Goal: Book appointment/travel/reservation

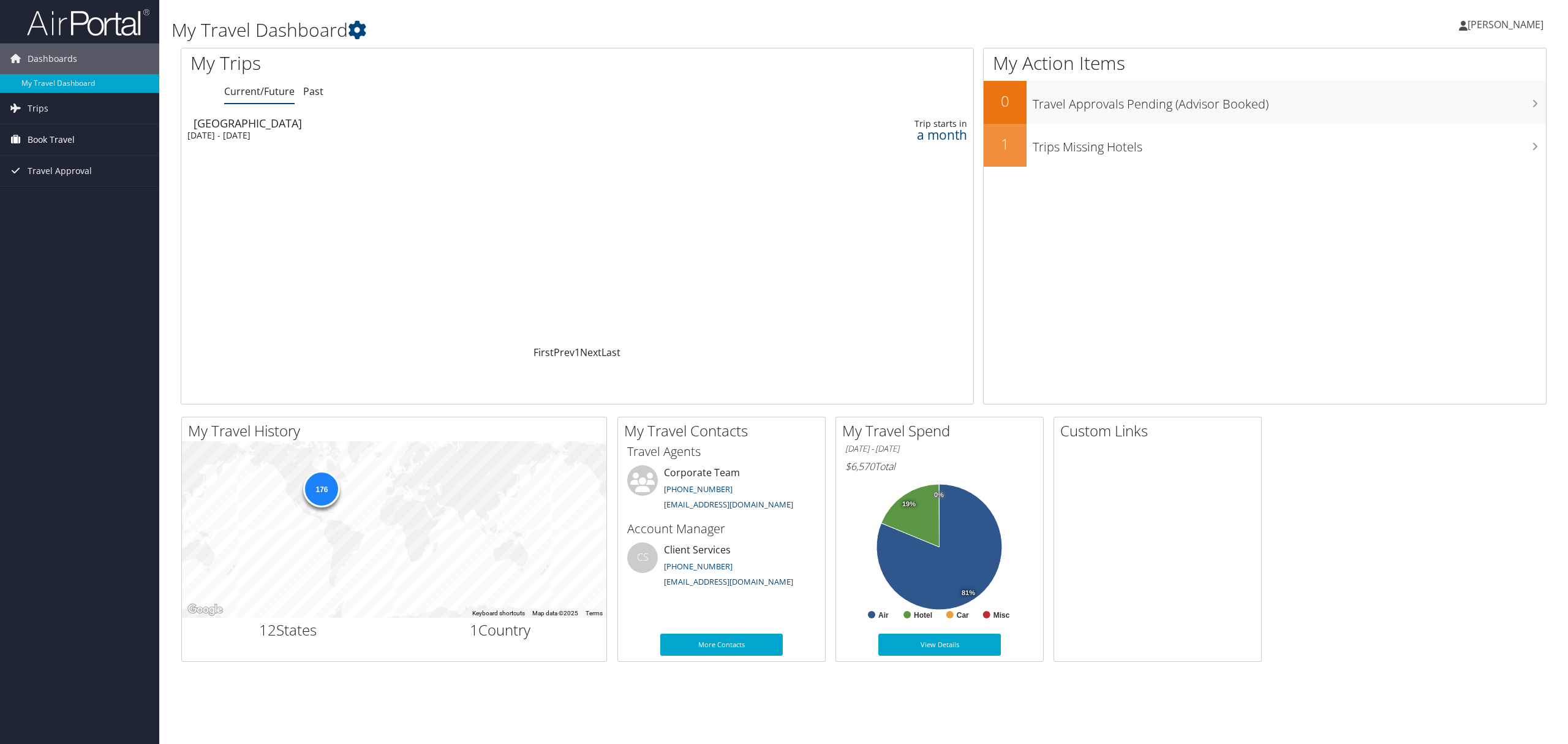
click at [80, 140] on link "Book Travel" at bounding box center [80, 140] width 159 height 31
click at [82, 202] on link "Book/Manage Online Trips" at bounding box center [80, 201] width 159 height 18
click at [212, 118] on div "[GEOGRAPHIC_DATA]" at bounding box center [427, 123] width 467 height 11
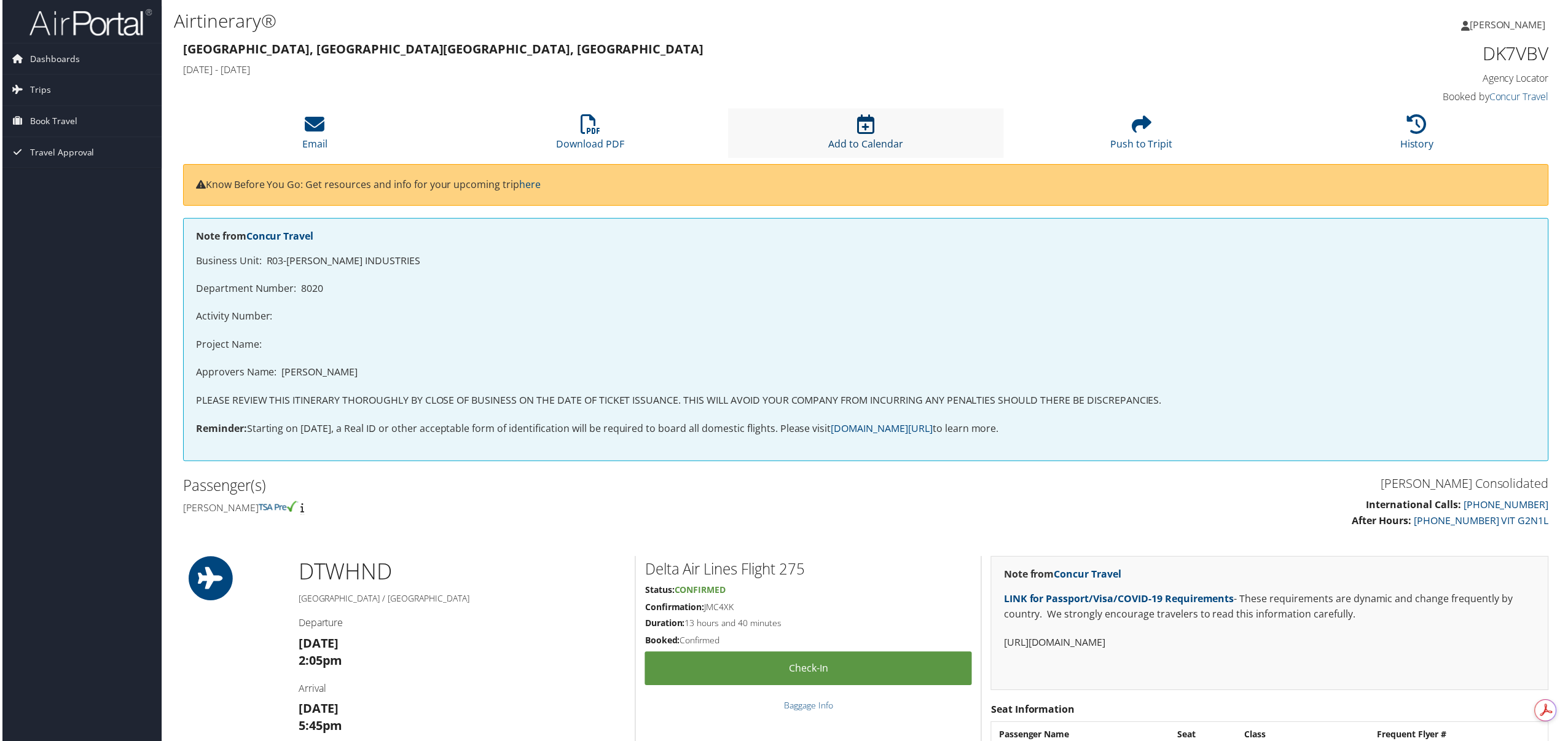
click at [853, 144] on link "Add to Calendar" at bounding box center [866, 136] width 75 height 29
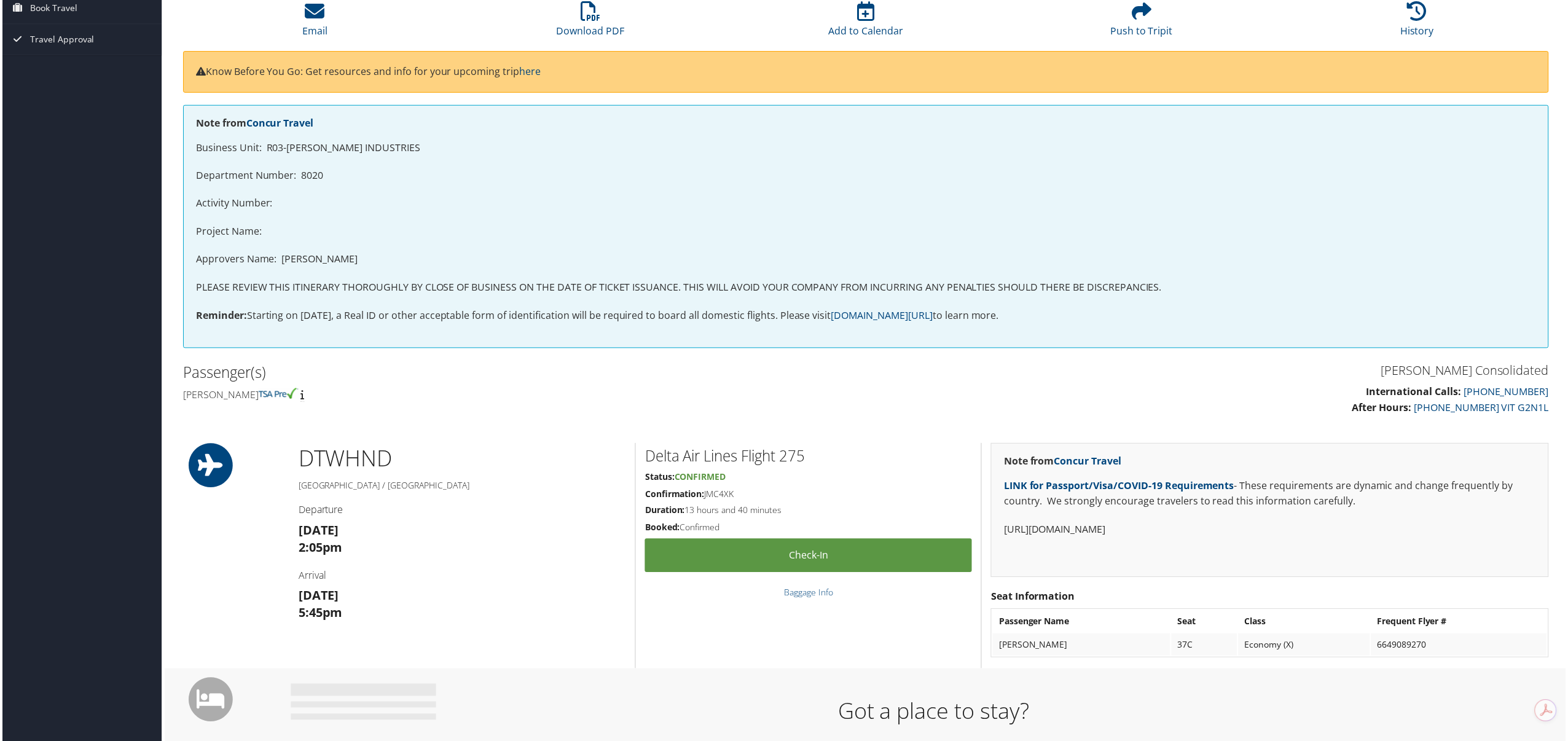
scroll to position [118, 0]
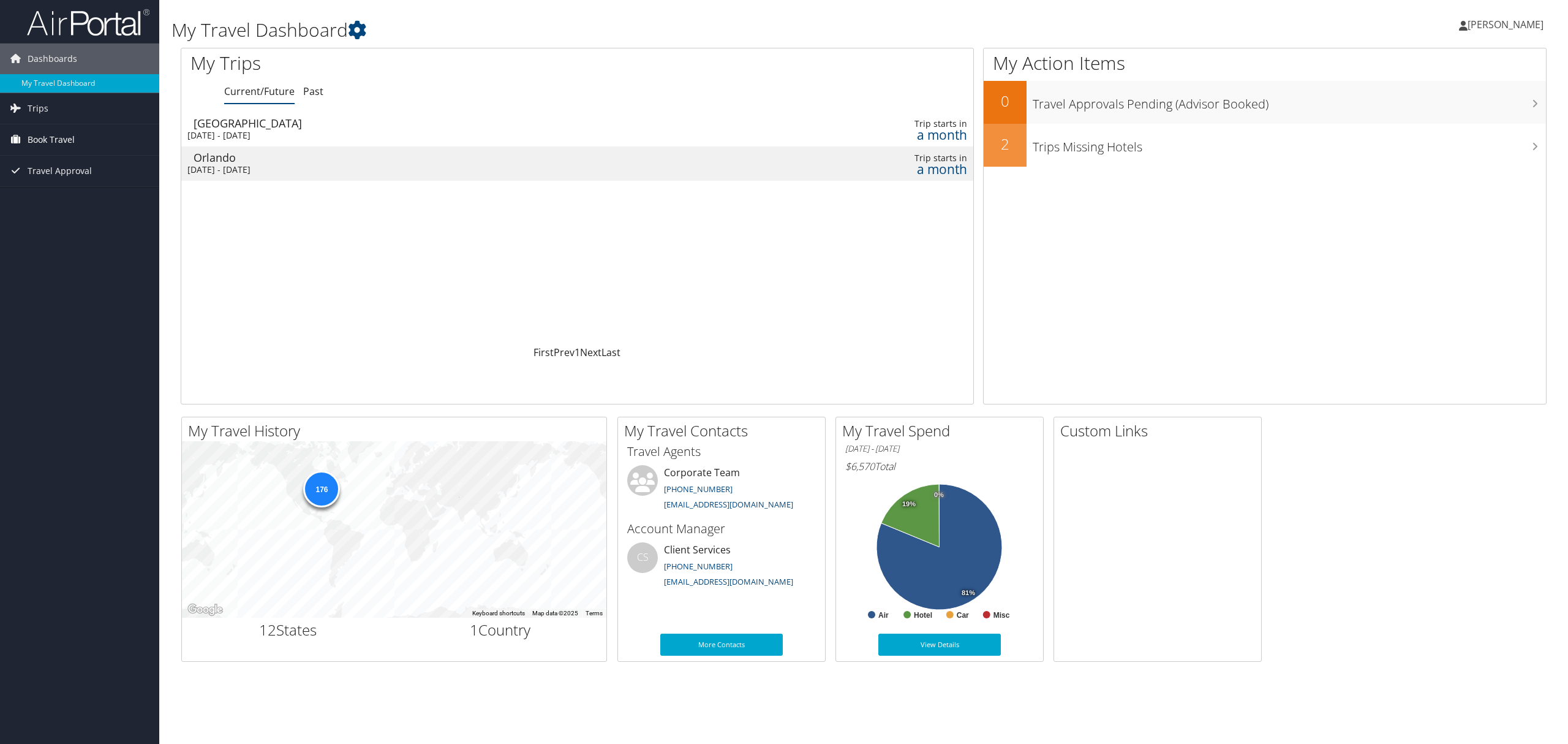
click at [101, 140] on link "Book Travel" at bounding box center [80, 140] width 159 height 31
click at [101, 192] on link "Book/Manage Online Trips" at bounding box center [80, 201] width 159 height 18
